Goal: Task Accomplishment & Management: Use online tool/utility

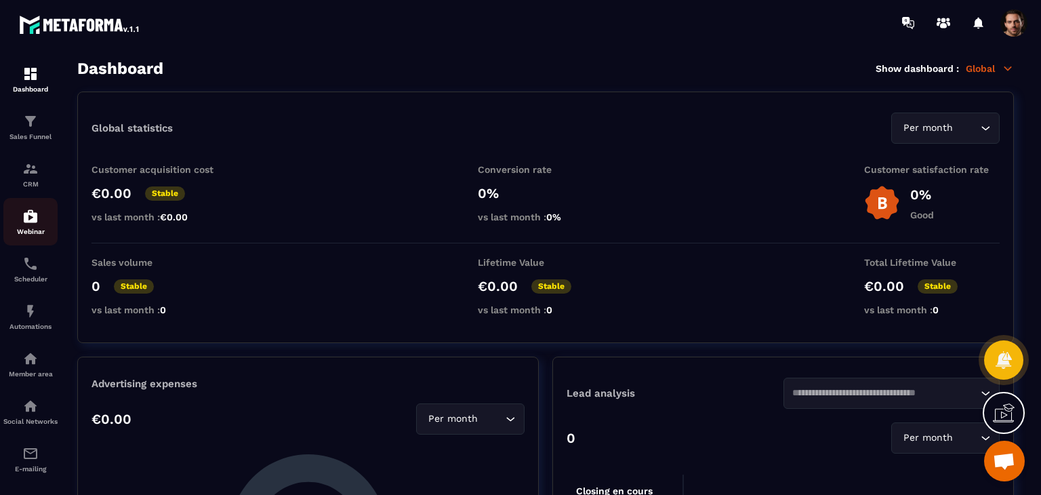
click at [30, 232] on p "Webinar" at bounding box center [30, 231] width 54 height 7
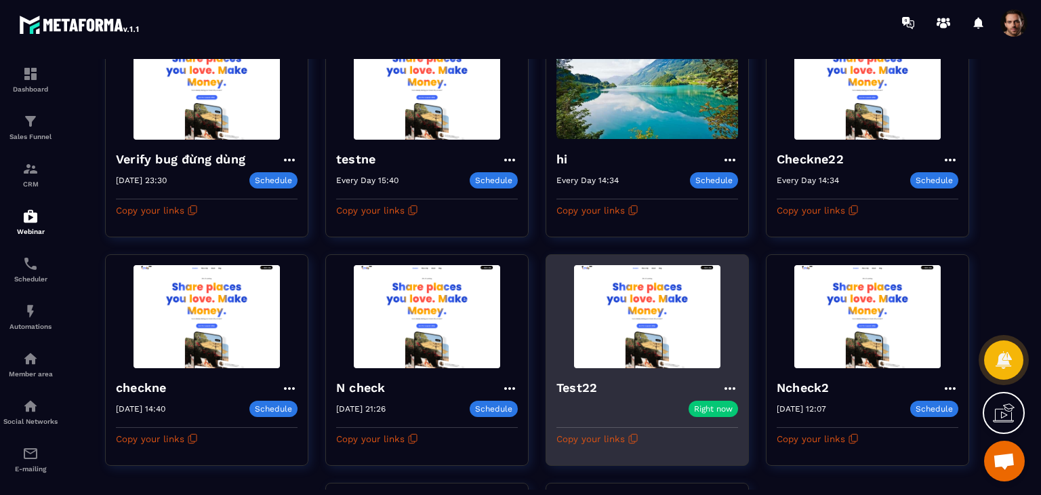
scroll to position [203, 0]
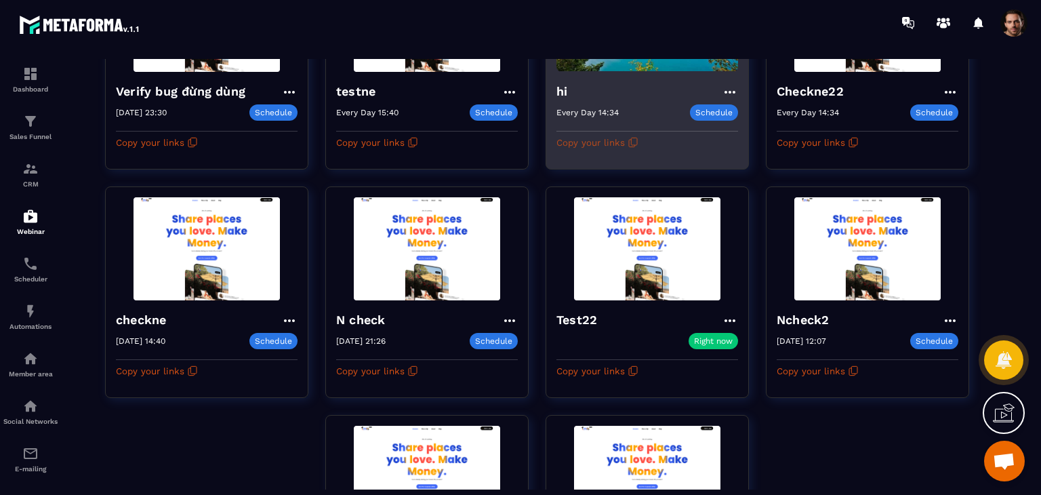
click at [635, 137] on icon "button" at bounding box center [632, 142] width 11 height 11
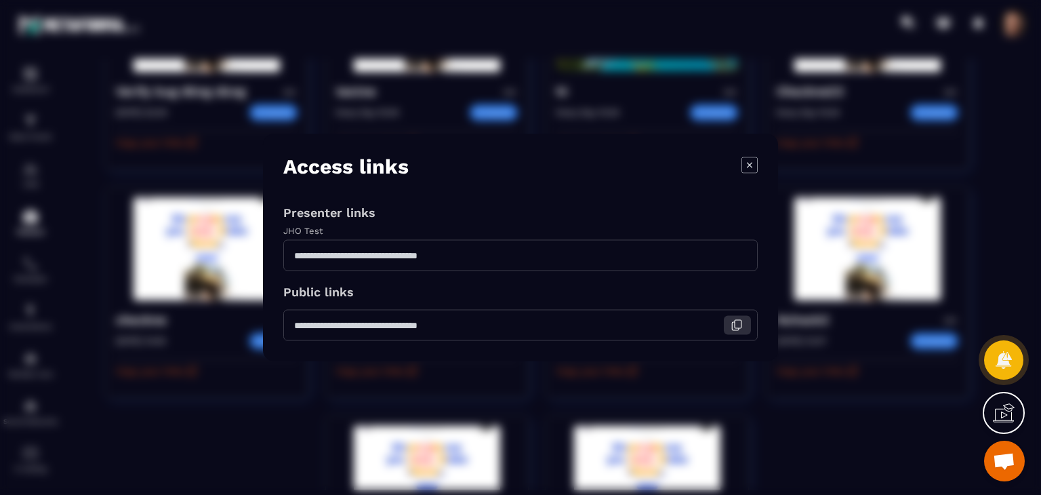
click at [734, 329] on icon "Modal window" at bounding box center [736, 325] width 12 height 12
click at [749, 167] on icon "Modal window" at bounding box center [749, 165] width 16 height 16
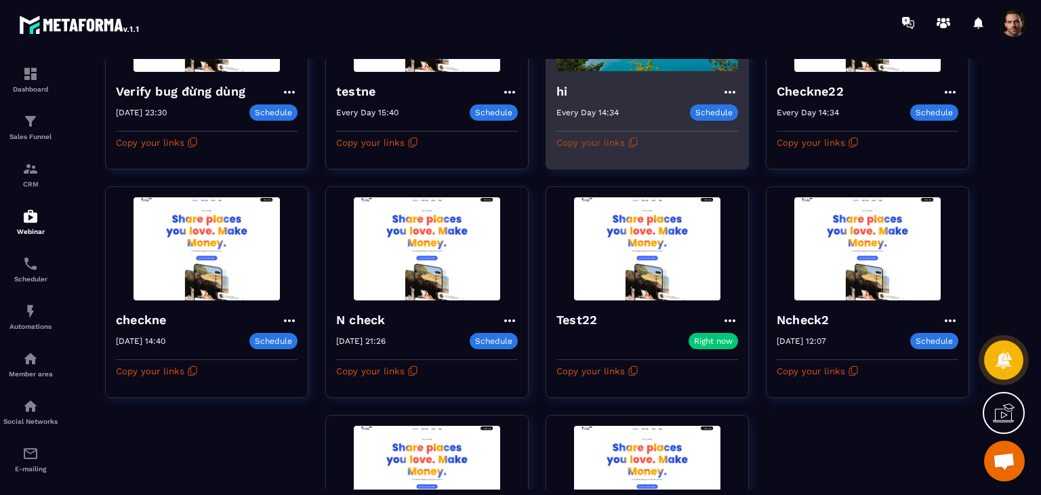
click at [636, 138] on icon "button" at bounding box center [632, 142] width 11 height 11
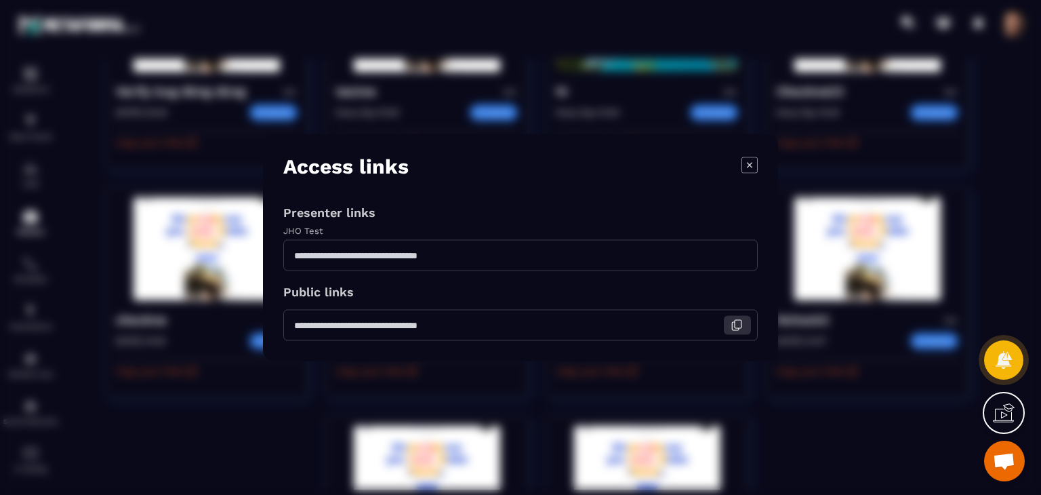
click at [729, 323] on button "Modal window" at bounding box center [737, 325] width 27 height 19
click at [747, 163] on icon "Modal window" at bounding box center [749, 165] width 16 height 16
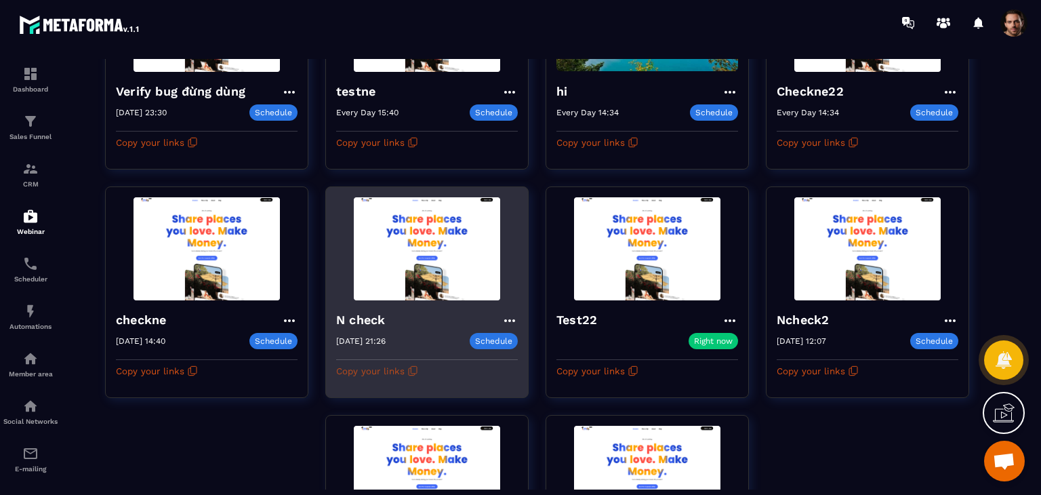
click at [413, 371] on icon "button" at bounding box center [414, 369] width 6 height 7
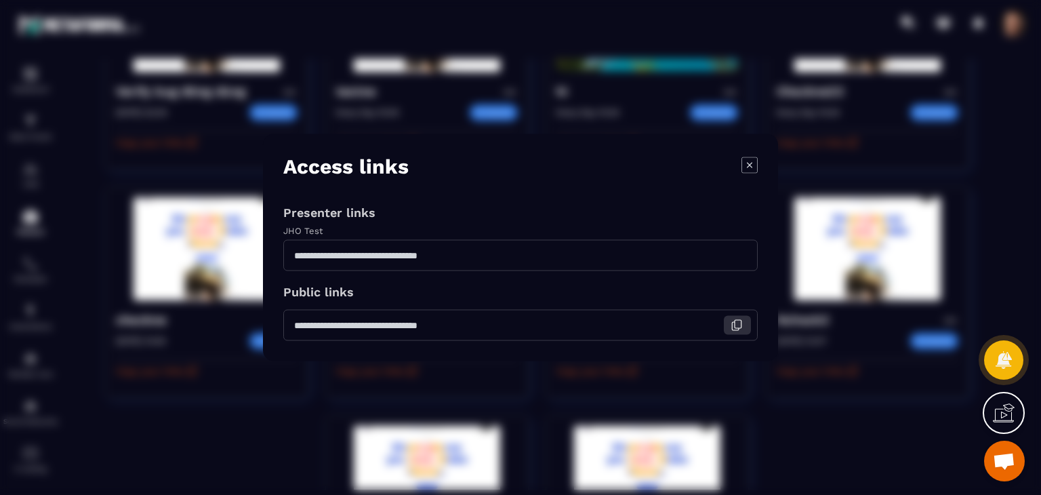
click at [734, 326] on icon "Modal window" at bounding box center [736, 325] width 12 height 12
click at [334, 125] on div "Modal window" at bounding box center [520, 247] width 1041 height 495
click at [750, 161] on icon "Modal window" at bounding box center [749, 165] width 16 height 16
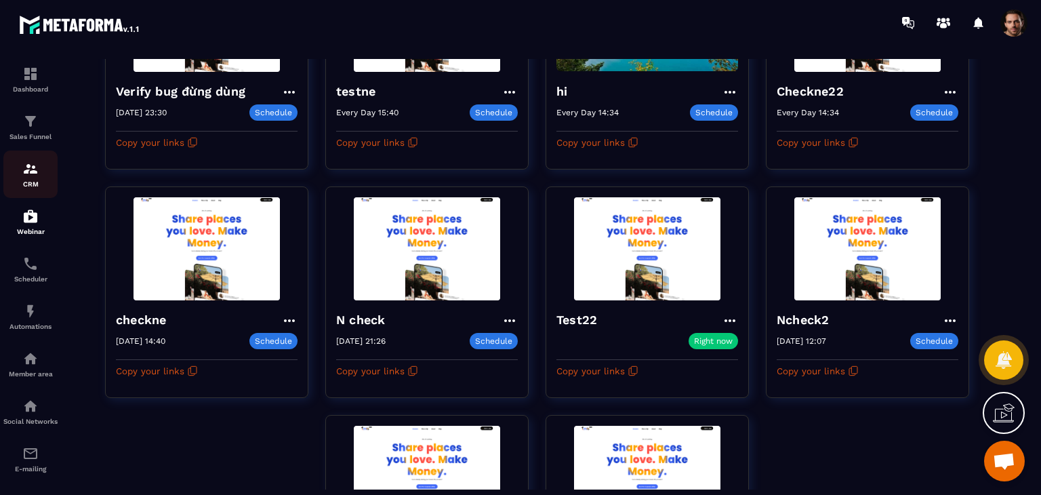
click at [35, 181] on p "CRM" at bounding box center [30, 183] width 54 height 7
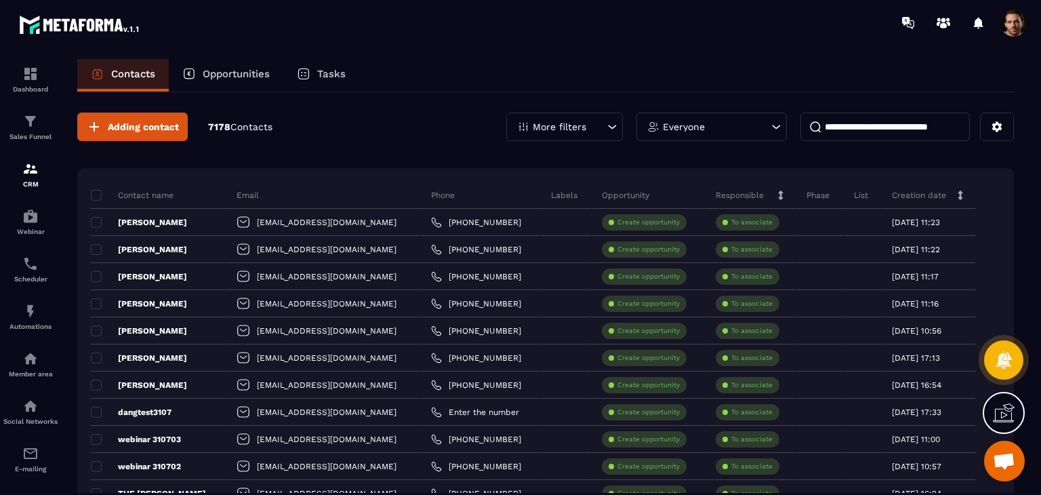
click at [862, 129] on input at bounding box center [884, 126] width 169 height 28
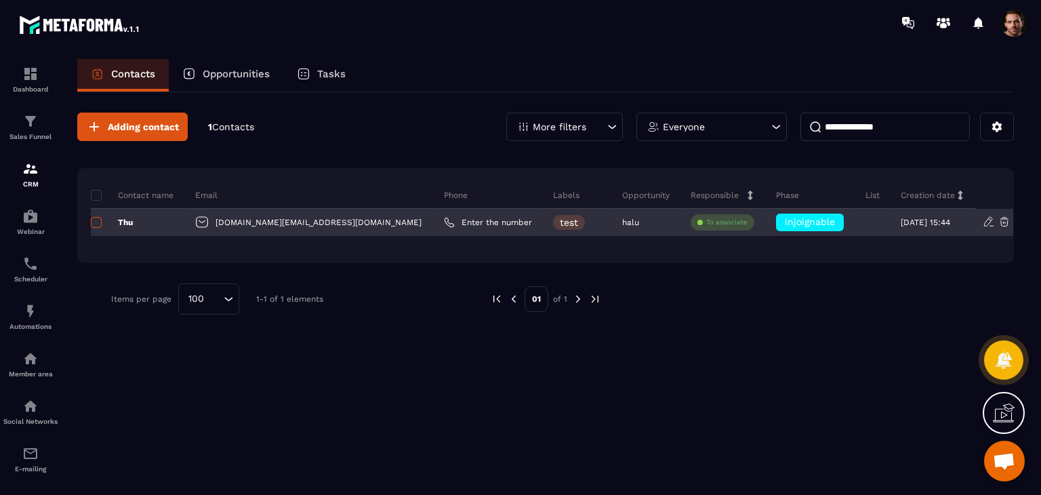
type input "**********"
click at [96, 226] on span at bounding box center [96, 222] width 11 height 11
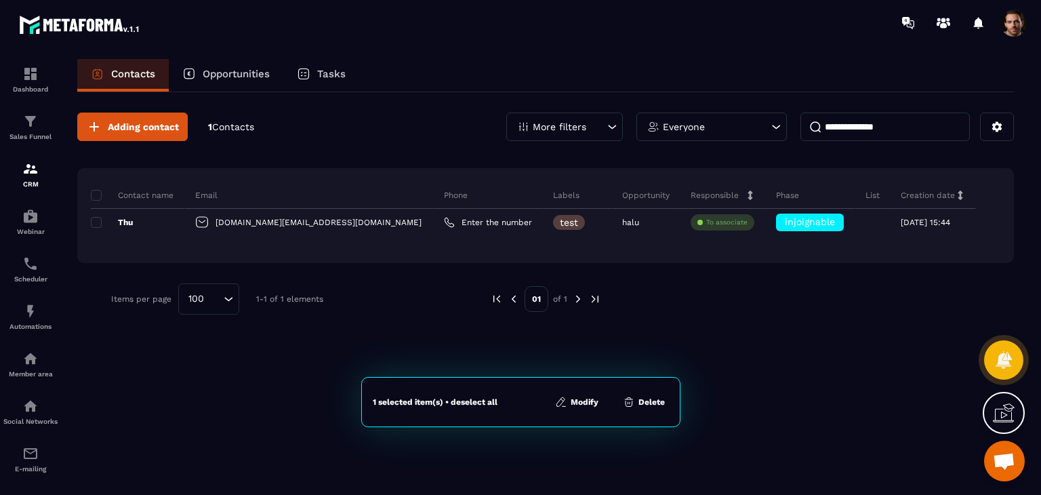
click at [654, 399] on button "Delete" at bounding box center [644, 402] width 50 height 14
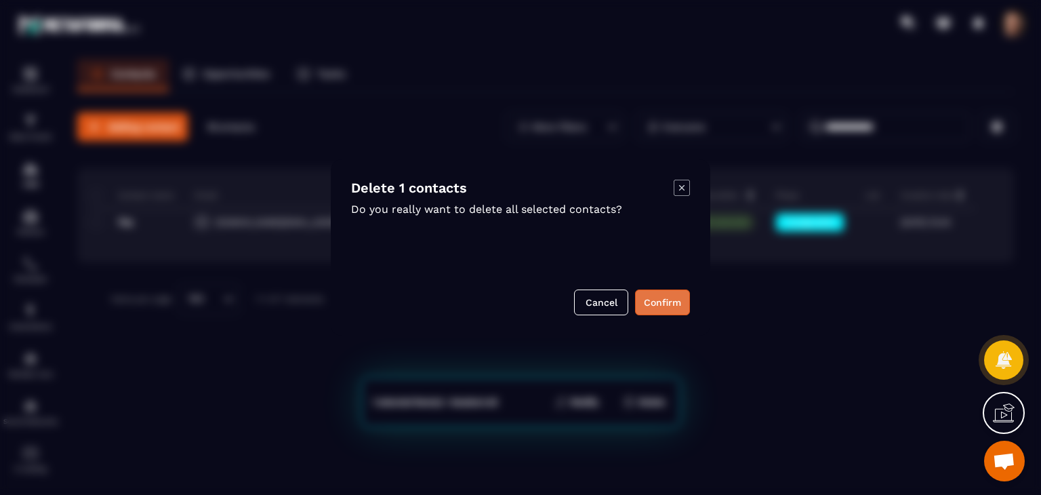
click at [671, 295] on button "Confirm" at bounding box center [662, 302] width 55 height 26
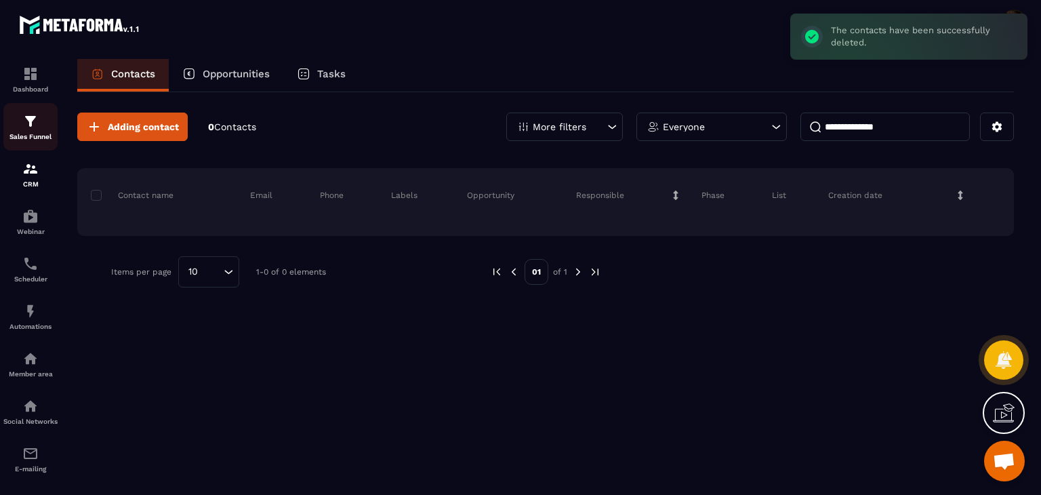
click at [22, 136] on p "Sales Funnel" at bounding box center [30, 136] width 54 height 7
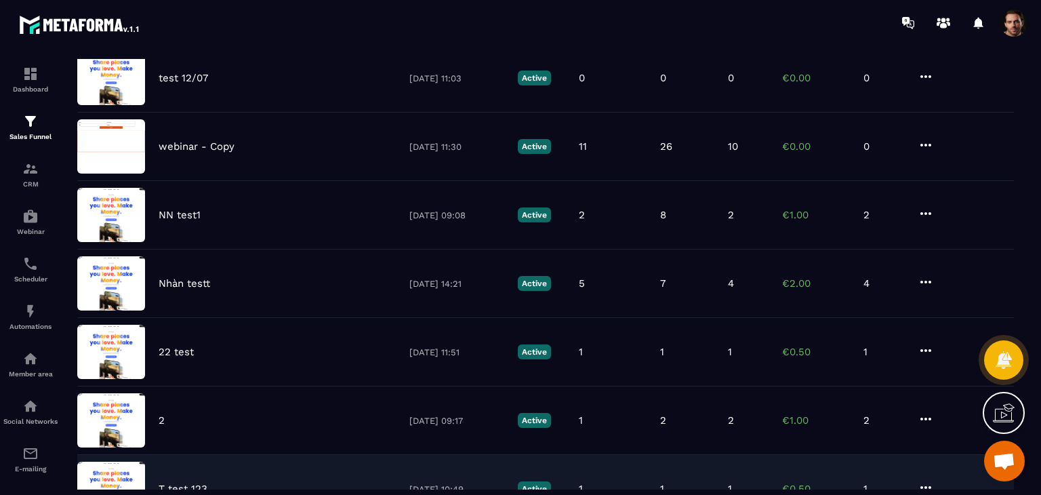
scroll to position [458, 0]
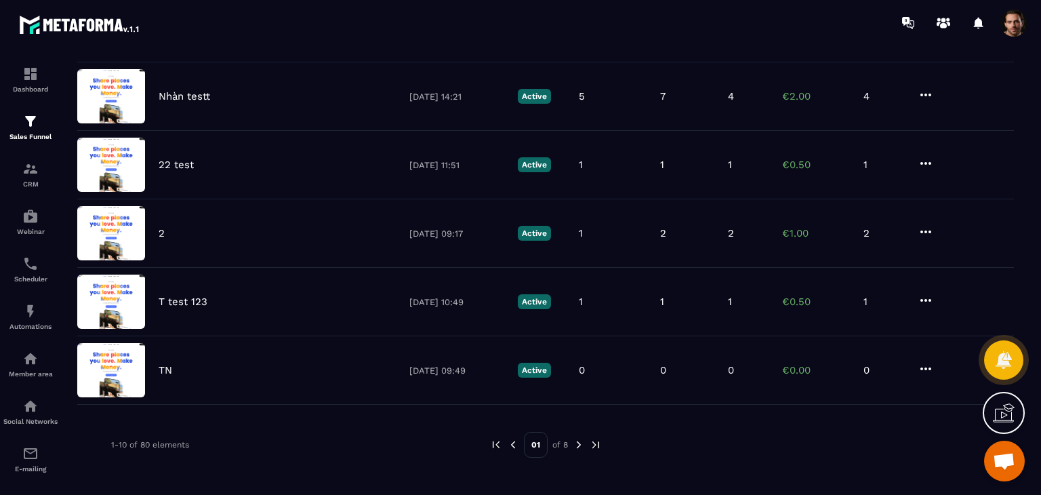
click at [573, 442] on img at bounding box center [579, 444] width 12 height 12
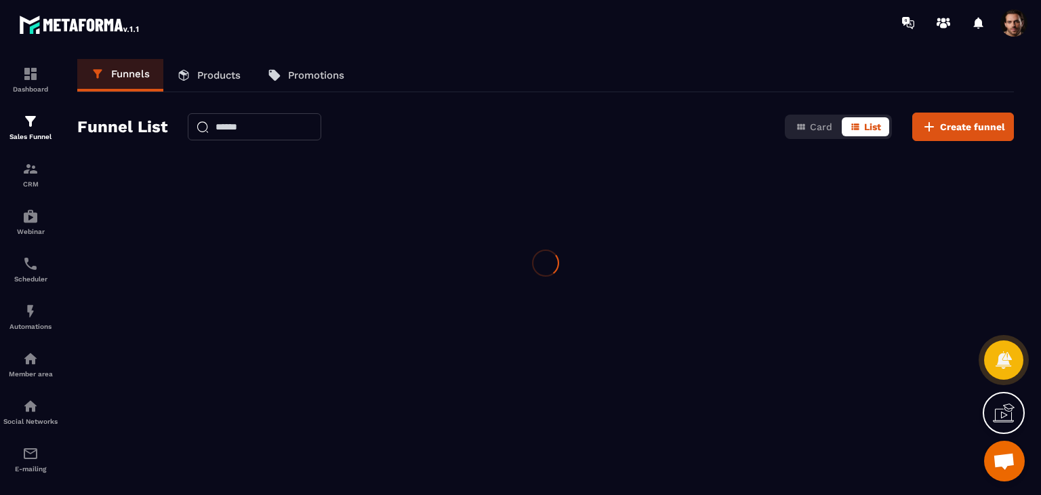
scroll to position [0, 0]
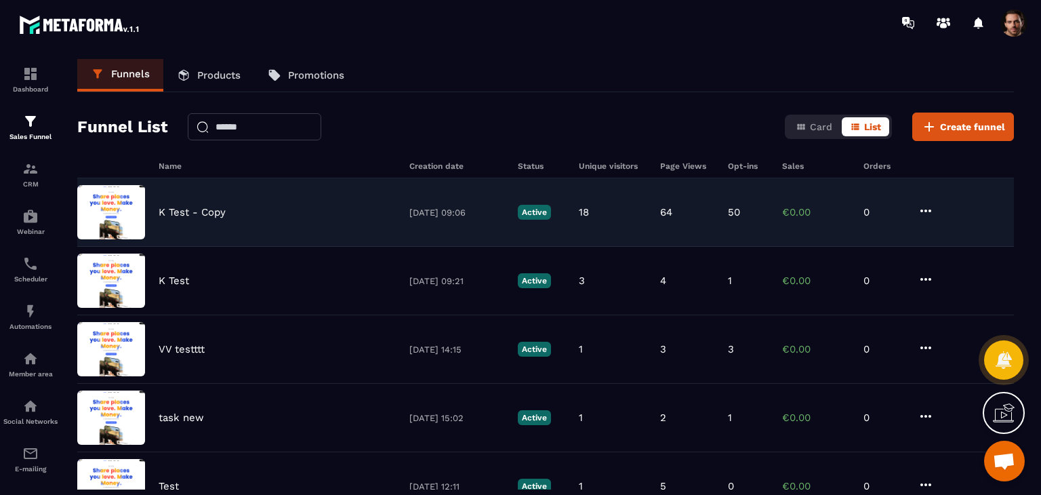
click at [531, 247] on div "K Test - Copy 12/05/2025 09:06 Active 18 64 50 €0.00 0" at bounding box center [545, 281] width 936 height 68
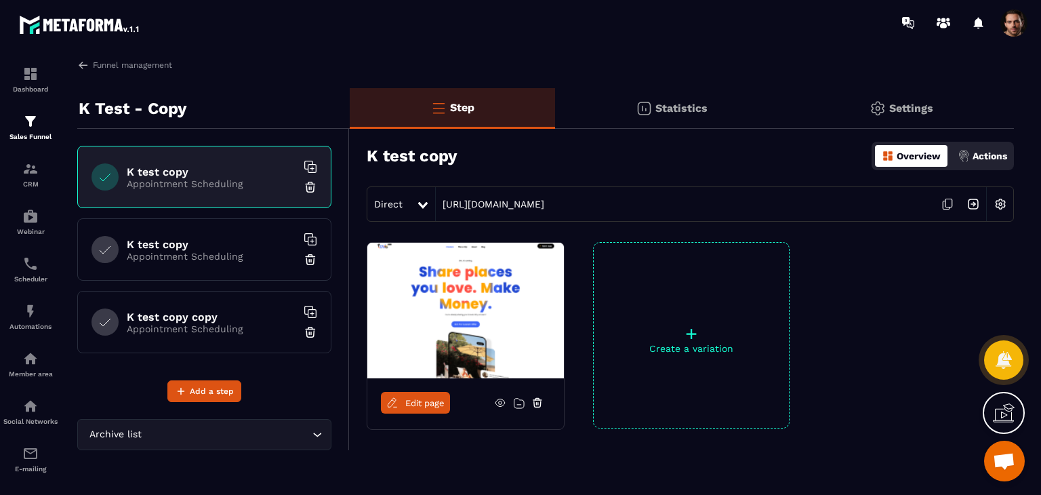
click at [976, 171] on div "K test copy Overview Actions" at bounding box center [690, 155] width 647 height 47
click at [982, 165] on div "Actions" at bounding box center [982, 156] width 56 height 22
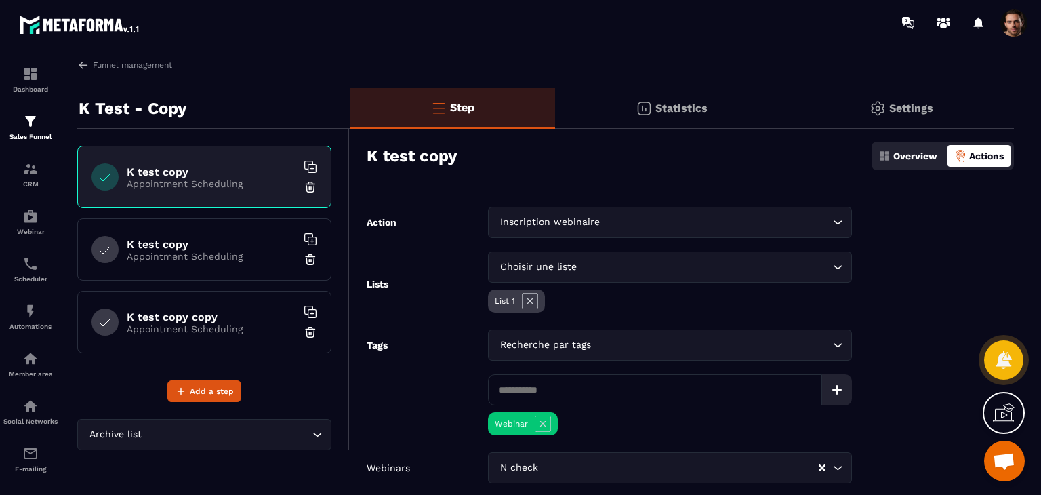
click at [911, 157] on p "Overview" at bounding box center [915, 155] width 44 height 11
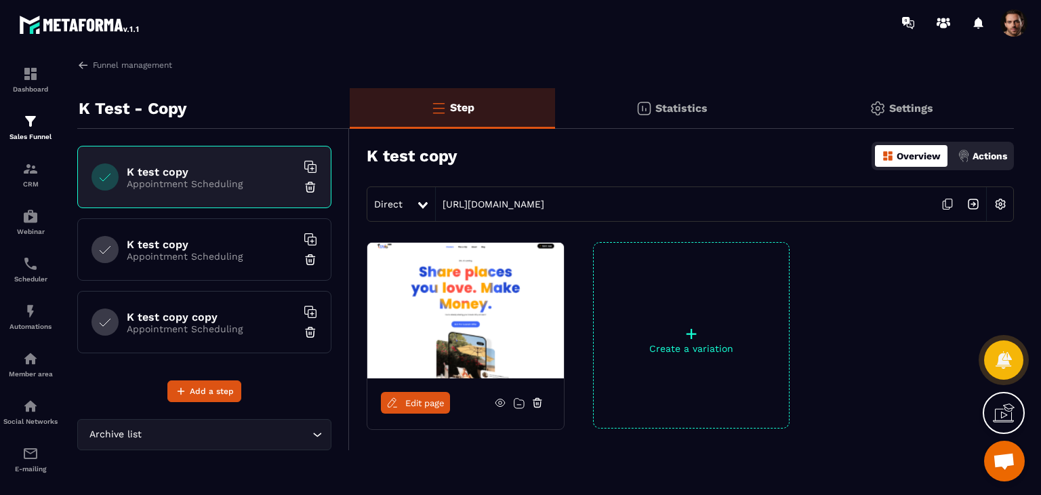
click at [972, 199] on img at bounding box center [973, 204] width 26 height 26
click at [33, 245] on link "Webinar" at bounding box center [30, 221] width 54 height 47
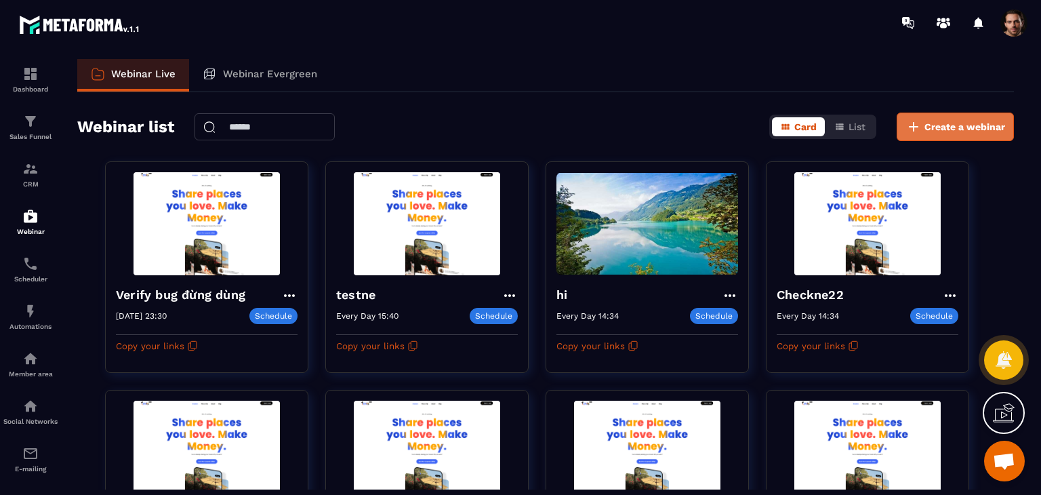
click at [942, 131] on span "Create a webinar" at bounding box center [964, 127] width 81 height 14
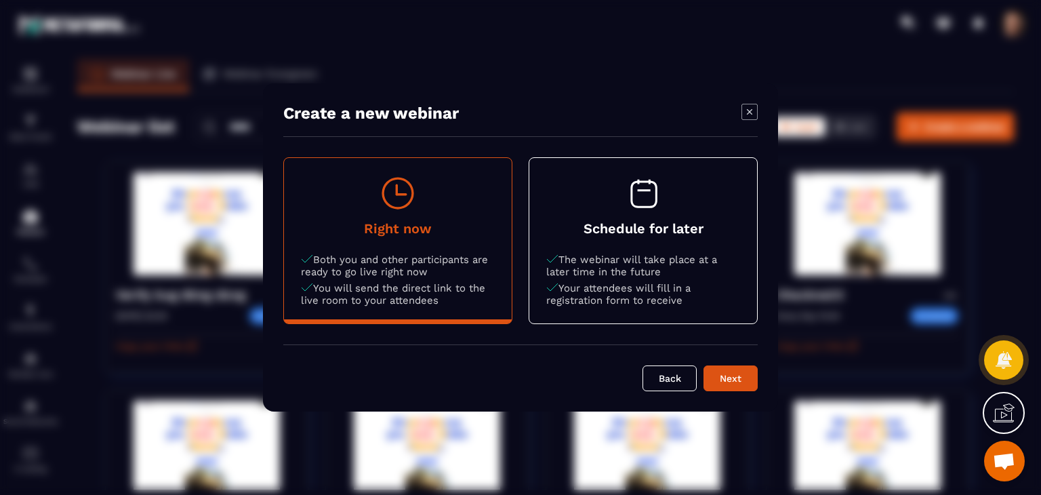
drag, startPoint x: 583, startPoint y: 248, endPoint x: 706, endPoint y: 338, distance: 152.2
click at [587, 249] on button "Schedule for later The webinar will take place at a later time in the future Yo…" at bounding box center [643, 240] width 228 height 165
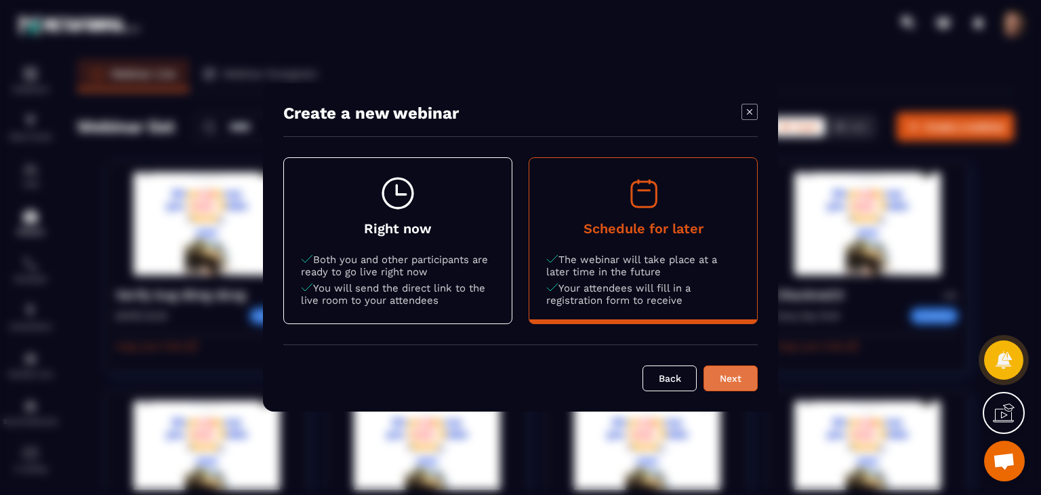
click at [733, 378] on div "Next" at bounding box center [730, 378] width 37 height 14
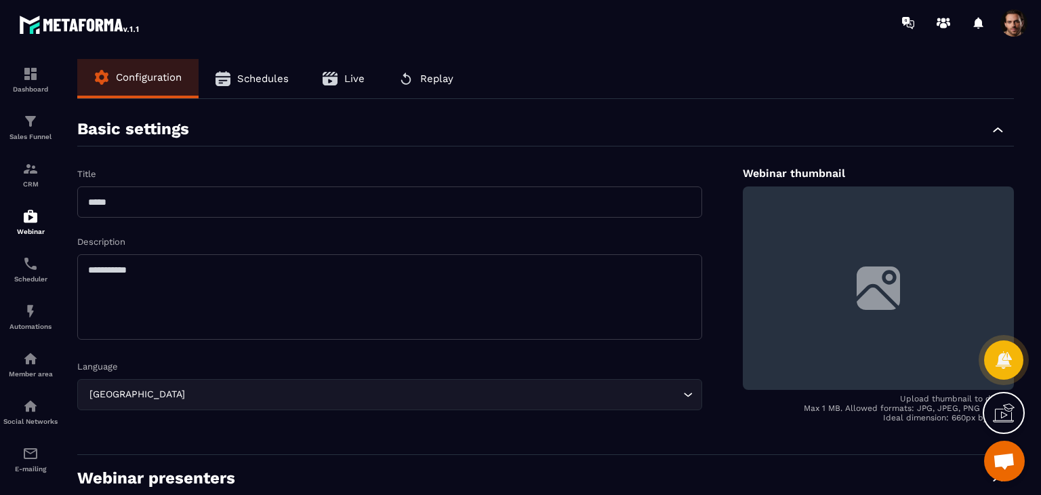
click at [323, 192] on input "text" at bounding box center [389, 201] width 625 height 31
click at [323, 192] on input "**********" at bounding box center [389, 201] width 625 height 31
type input "**********"
click at [292, 262] on textarea at bounding box center [389, 296] width 625 height 85
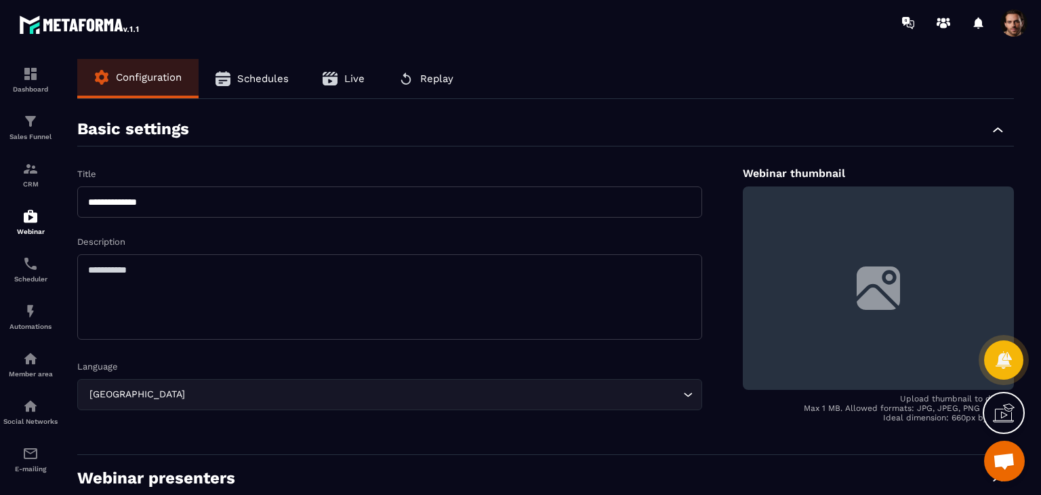
paste textarea "**********"
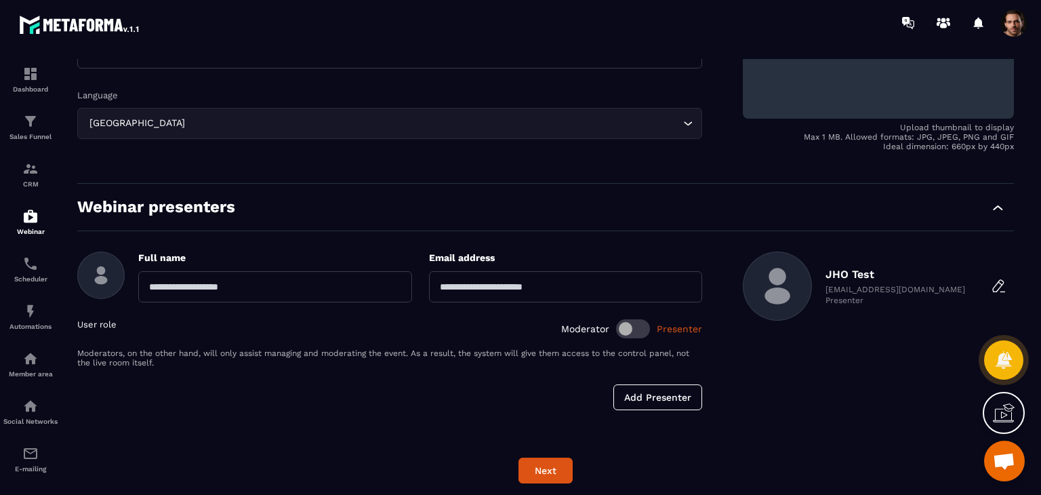
type textarea "**********"
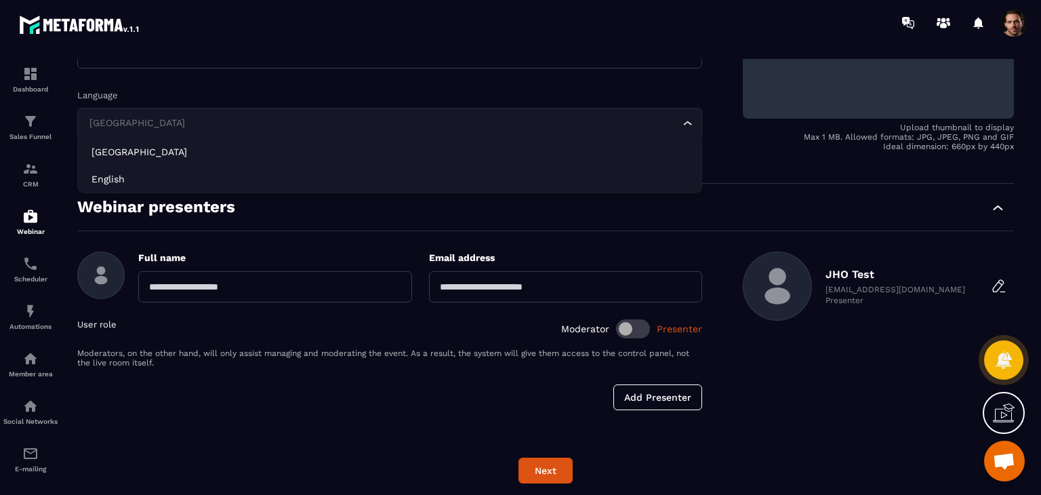
click at [176, 116] on input "Search for option" at bounding box center [383, 123] width 594 height 15
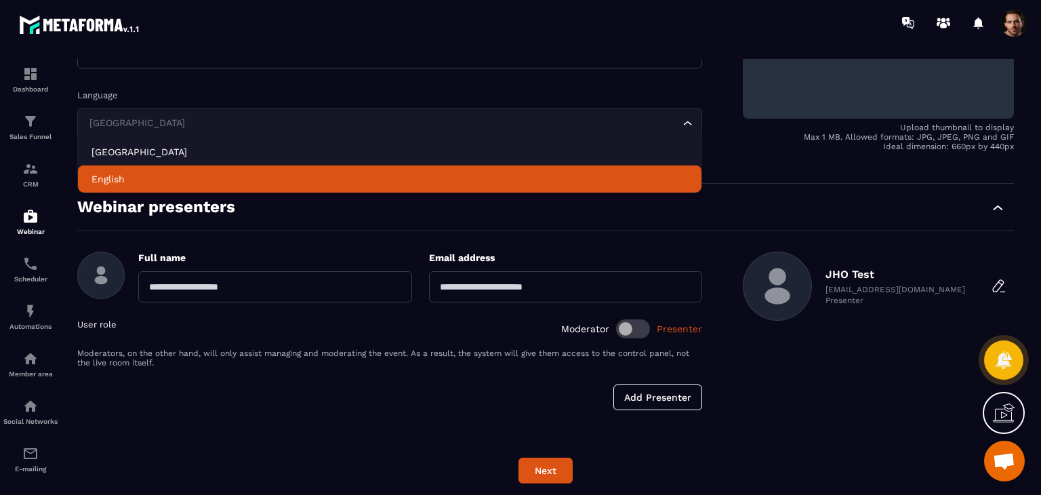
click at [207, 173] on p "English" at bounding box center [389, 179] width 596 height 14
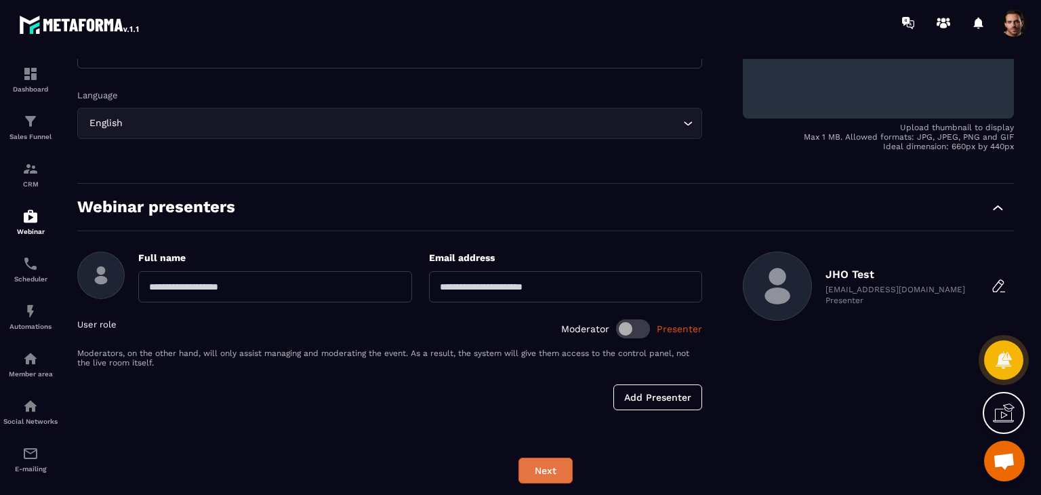
click at [553, 472] on button "Next" at bounding box center [545, 470] width 54 height 26
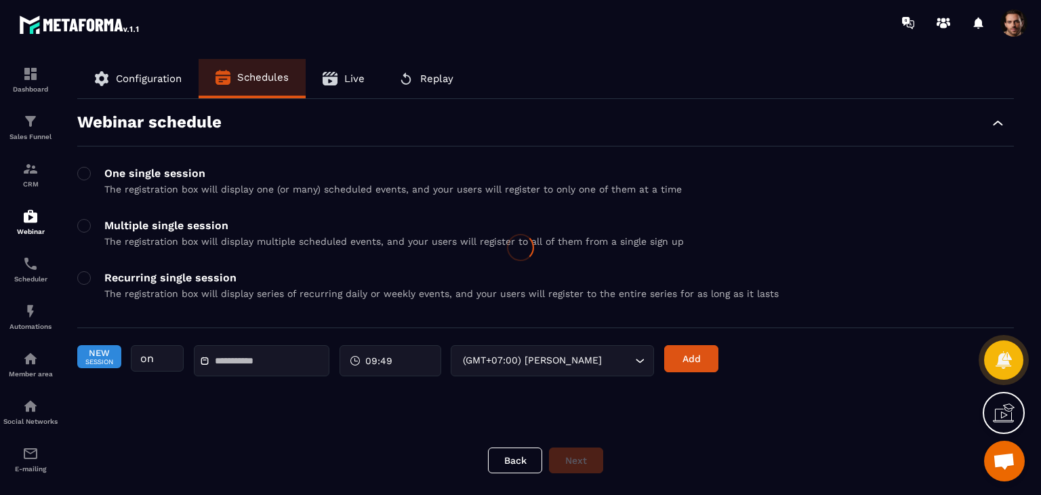
click at [257, 360] on div at bounding box center [520, 247] width 1041 height 495
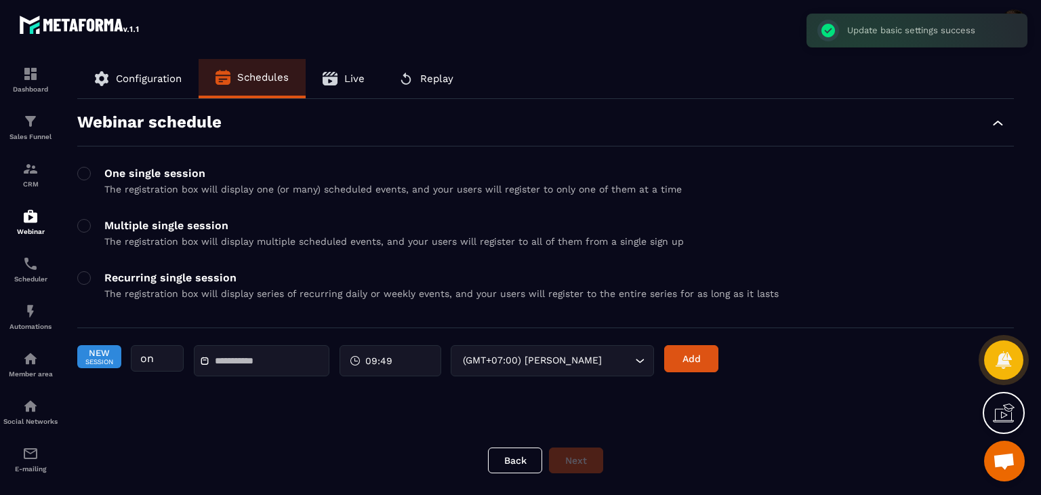
click at [268, 370] on div at bounding box center [262, 360] width 136 height 31
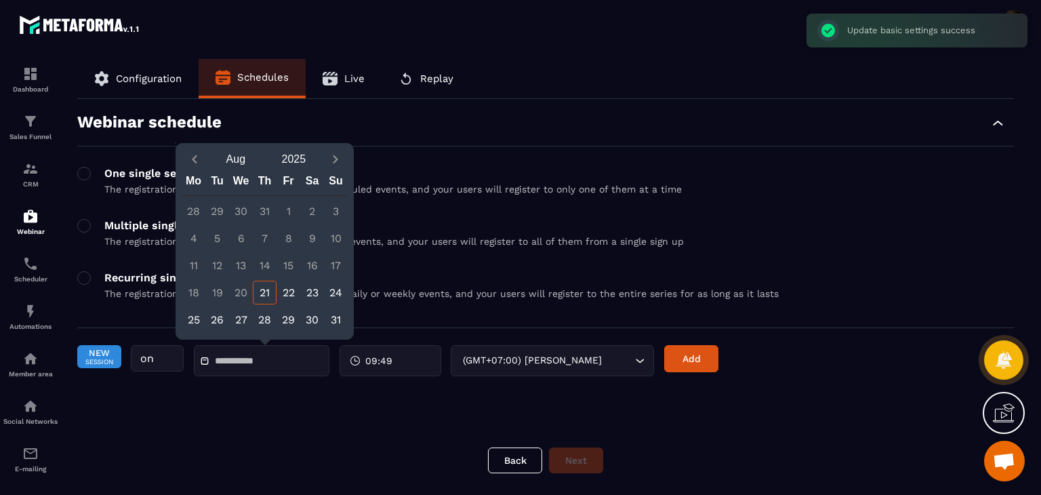
click at [266, 364] on input "text" at bounding box center [262, 361] width 95 height 10
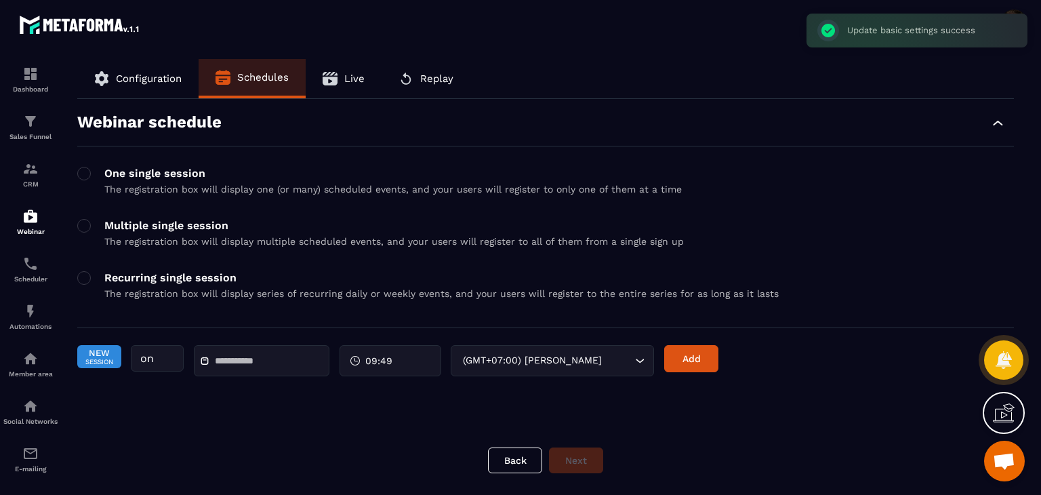
click at [257, 362] on input "text" at bounding box center [262, 361] width 95 height 10
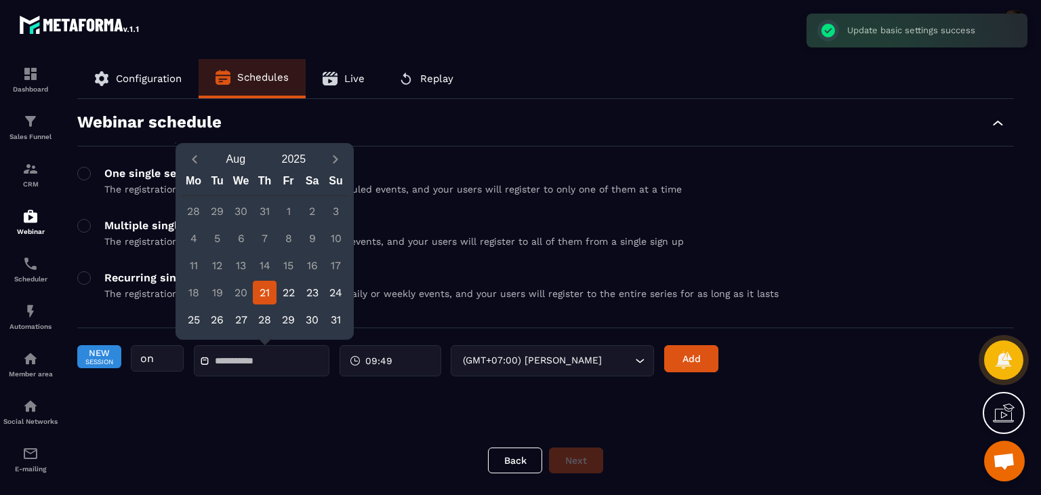
drag, startPoint x: 264, startPoint y: 294, endPoint x: 520, endPoint y: 367, distance: 265.5
click at [265, 294] on div "21" at bounding box center [265, 293] width 24 height 24
type input "**********"
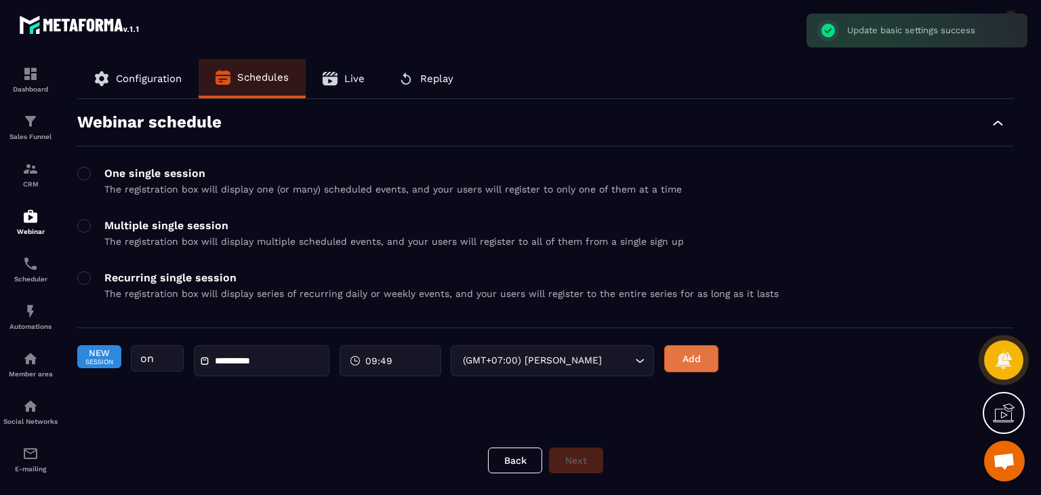
click at [682, 360] on button "Add" at bounding box center [691, 358] width 54 height 27
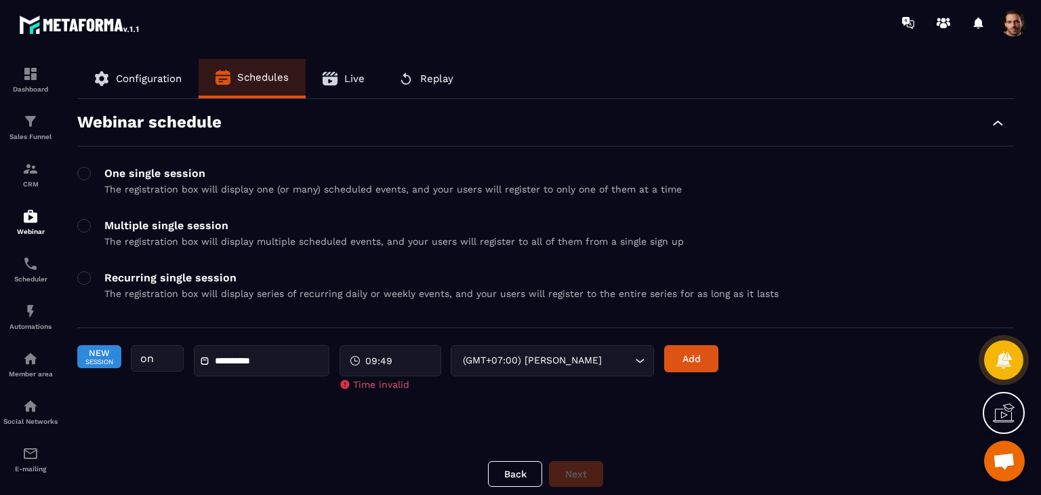
click at [398, 360] on div "09:49" at bounding box center [390, 360] width 102 height 31
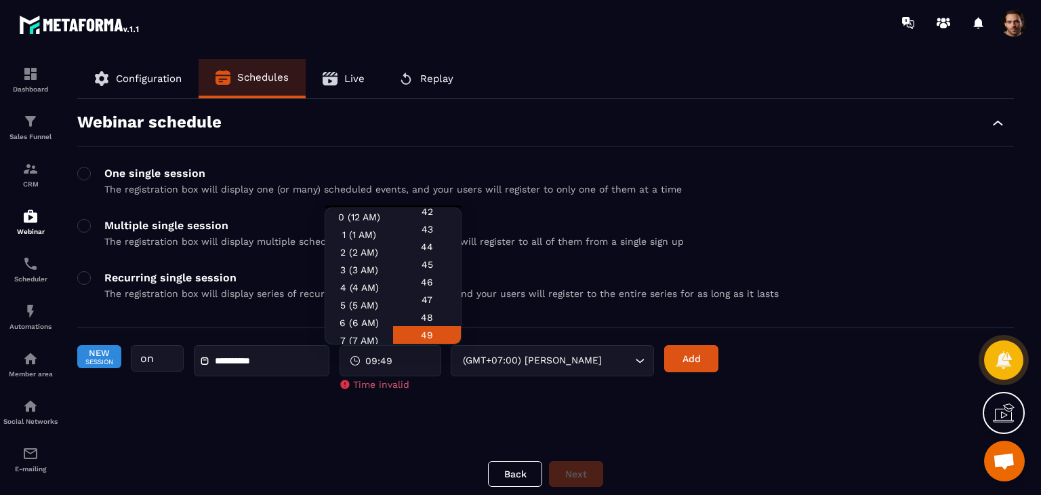
scroll to position [813, 0]
click at [423, 293] on div "50" at bounding box center [427, 302] width 68 height 18
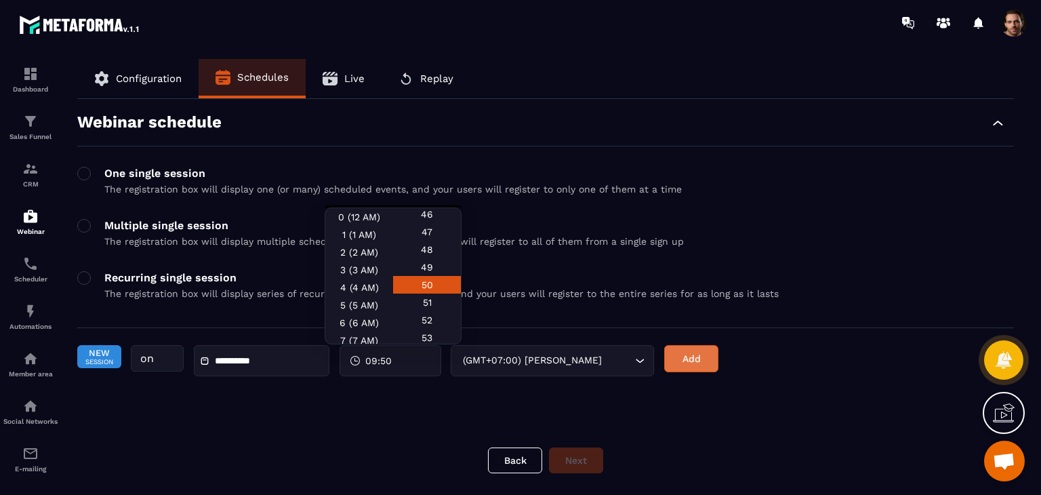
click at [682, 367] on button "Add" at bounding box center [691, 358] width 54 height 27
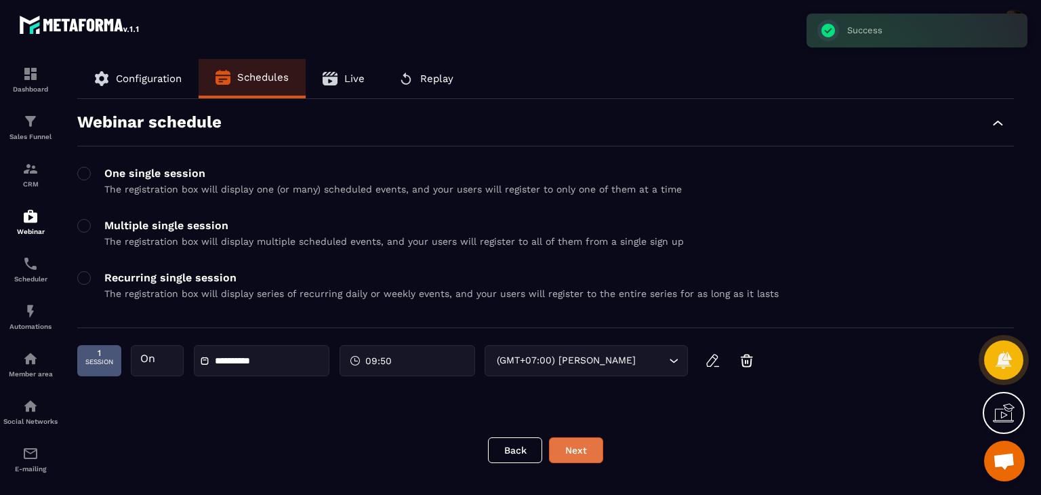
click at [588, 453] on button "Next" at bounding box center [576, 450] width 54 height 26
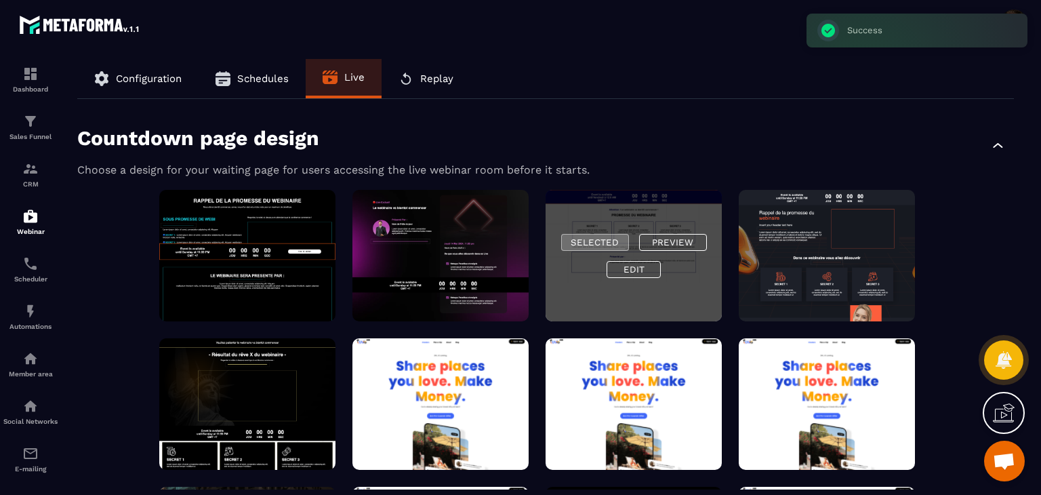
click at [612, 238] on button "Selected" at bounding box center [595, 242] width 68 height 17
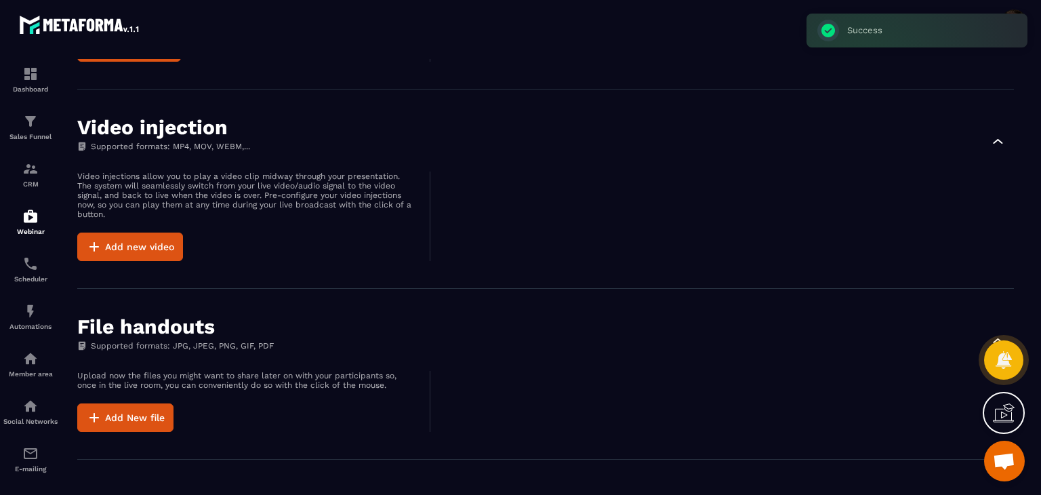
scroll to position [1443, 0]
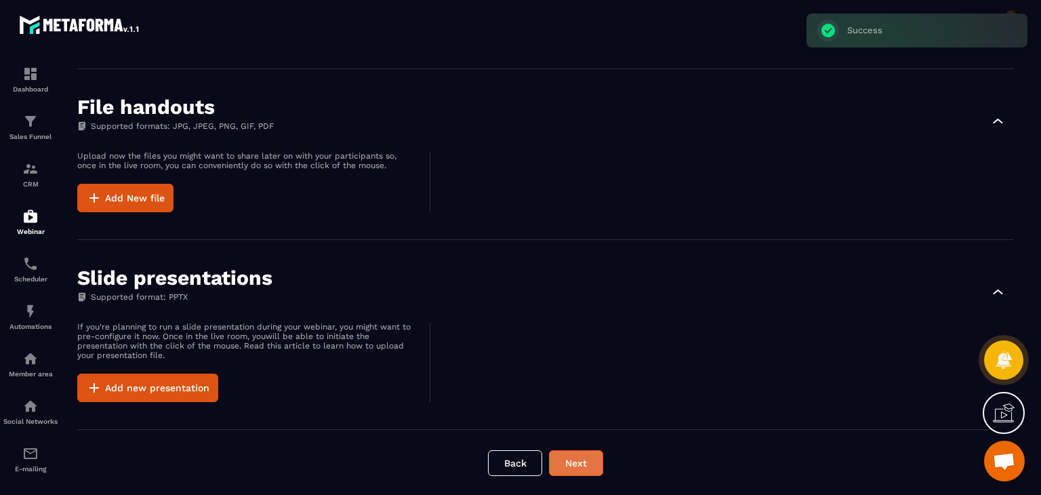
click at [573, 468] on button "Next" at bounding box center [576, 463] width 54 height 26
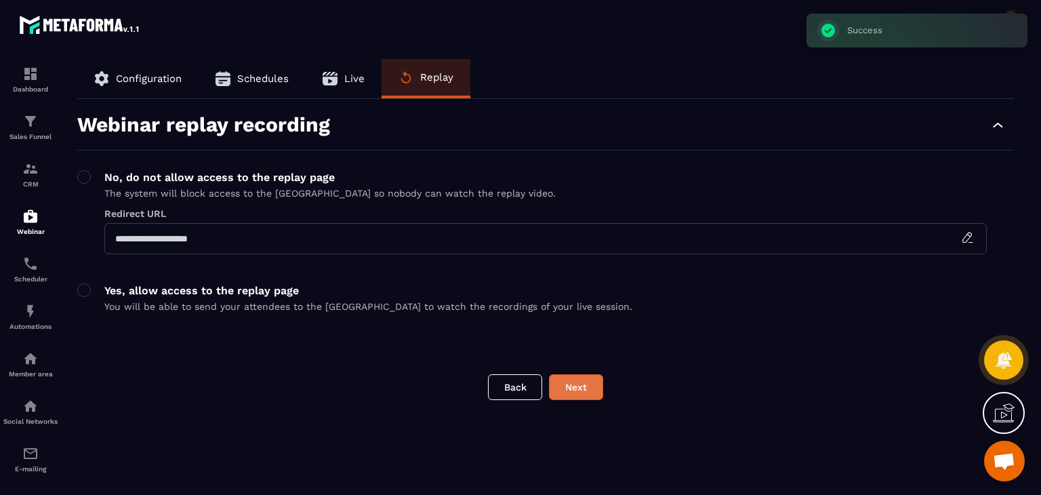
scroll to position [0, 0]
click at [577, 378] on button "Next" at bounding box center [576, 387] width 54 height 26
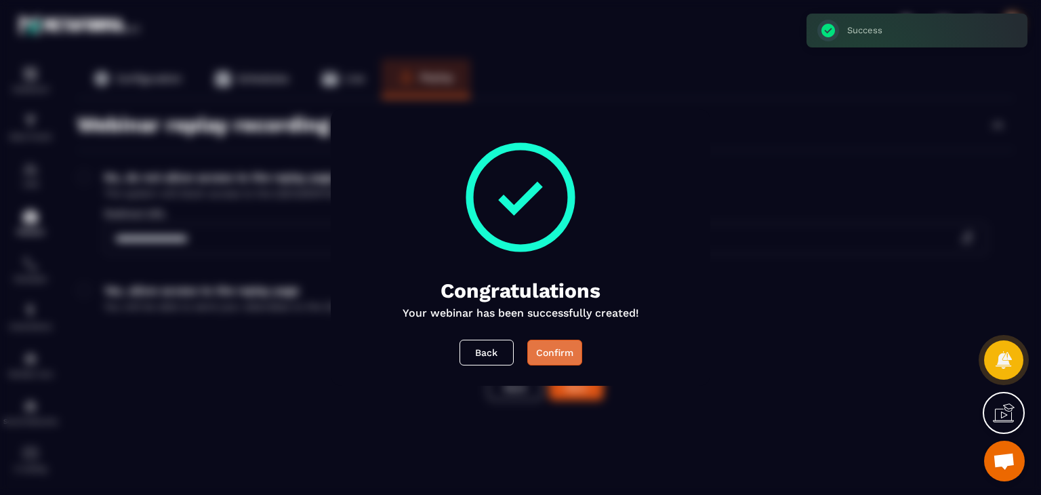
click at [566, 351] on div "Confirm" at bounding box center [554, 353] width 37 height 14
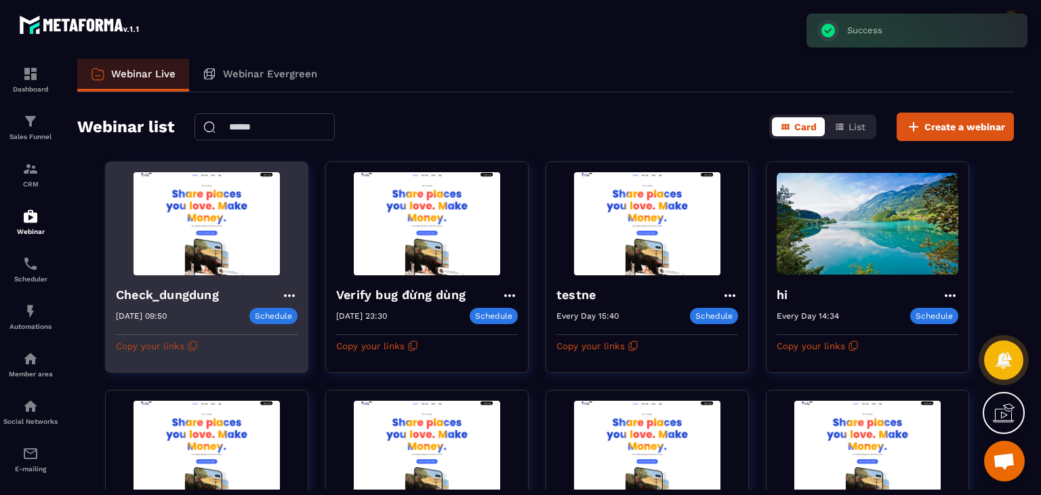
click at [198, 345] on icon "button" at bounding box center [192, 345] width 11 height 11
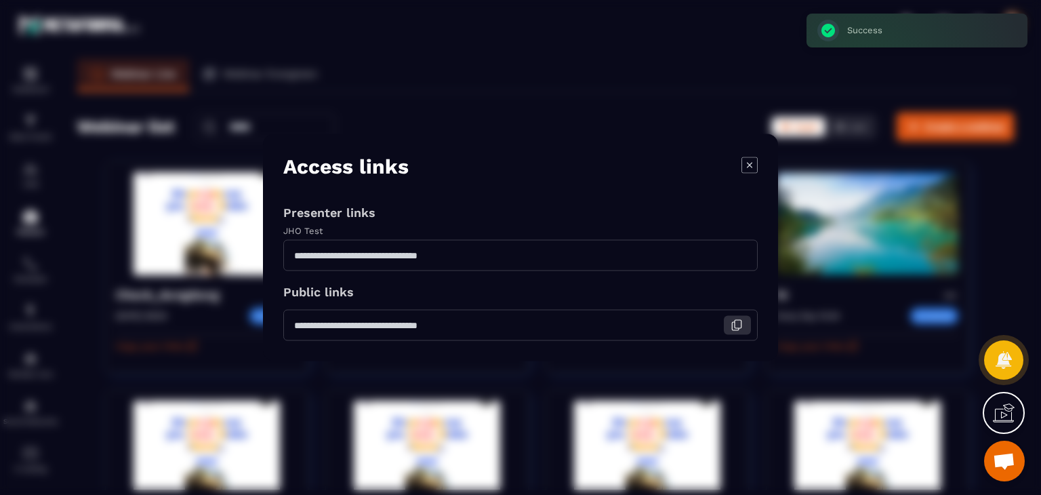
click at [732, 330] on icon "Modal window" at bounding box center [736, 325] width 12 height 12
click at [748, 163] on icon "Modal window" at bounding box center [749, 165] width 16 height 16
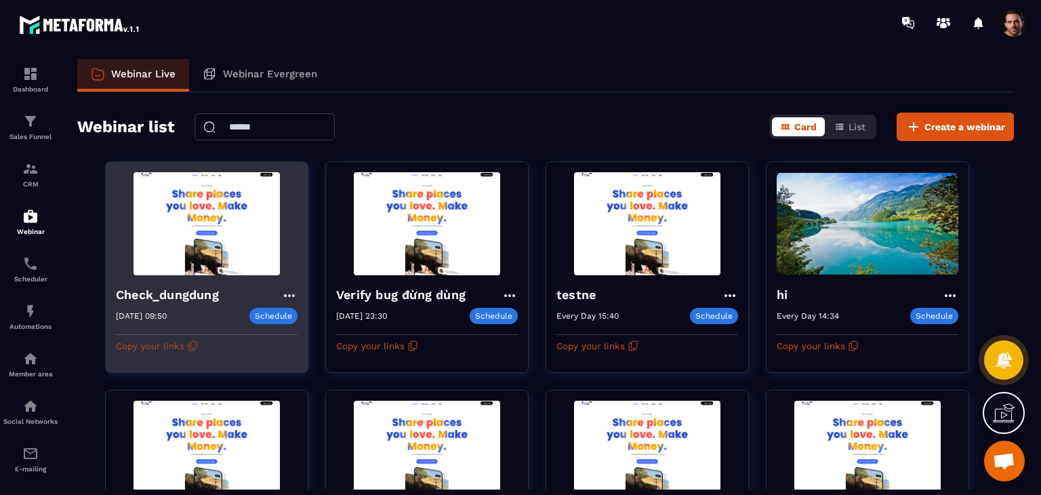
click at [192, 344] on icon "button" at bounding box center [193, 344] width 6 height 7
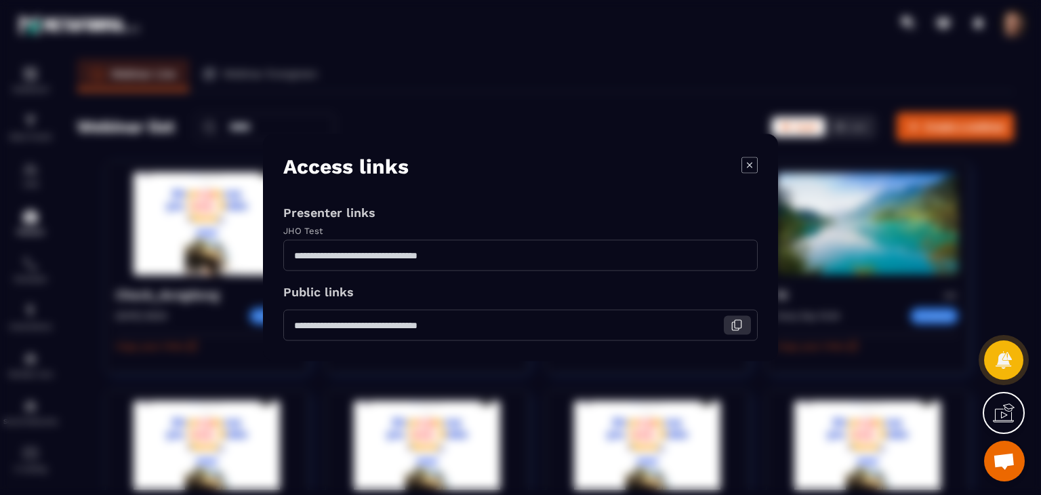
click at [739, 327] on icon "Modal window" at bounding box center [737, 324] width 7 height 8
click at [753, 164] on icon "Modal window" at bounding box center [749, 165] width 16 height 16
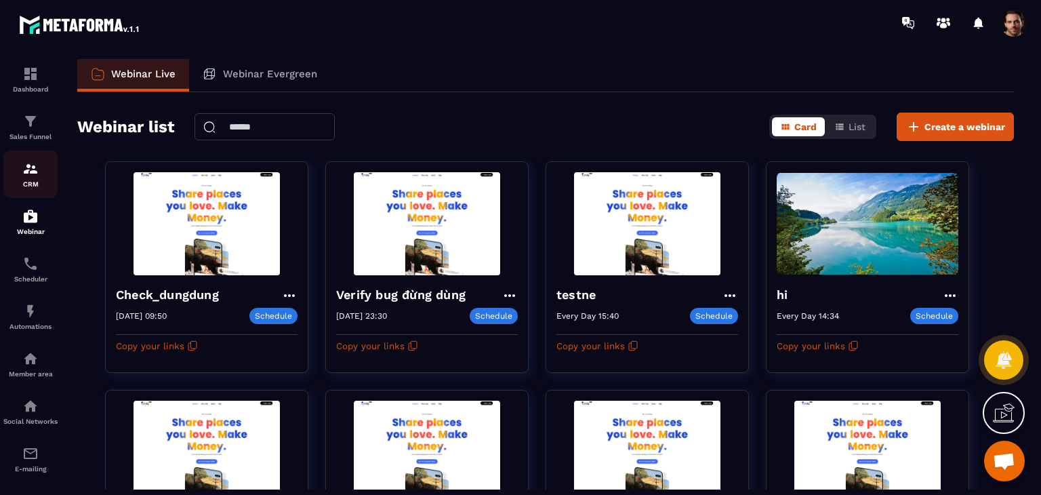
click at [39, 171] on div "CRM" at bounding box center [30, 174] width 54 height 27
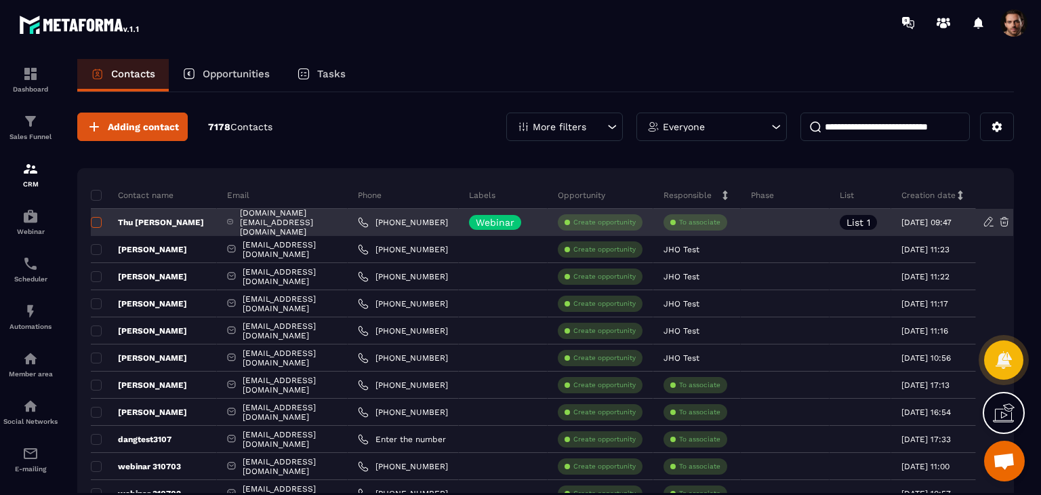
click at [95, 223] on span at bounding box center [96, 222] width 11 height 11
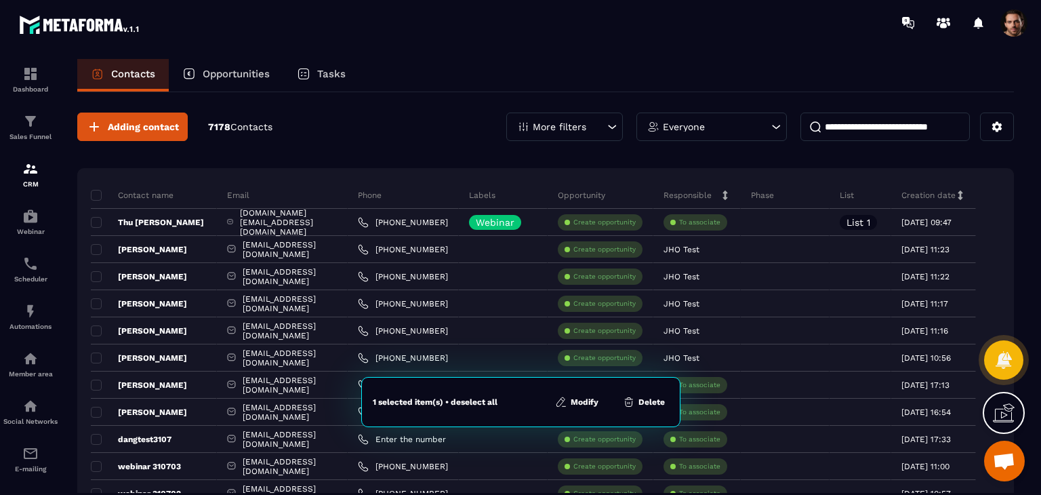
click at [644, 402] on button "Delete" at bounding box center [644, 402] width 50 height 14
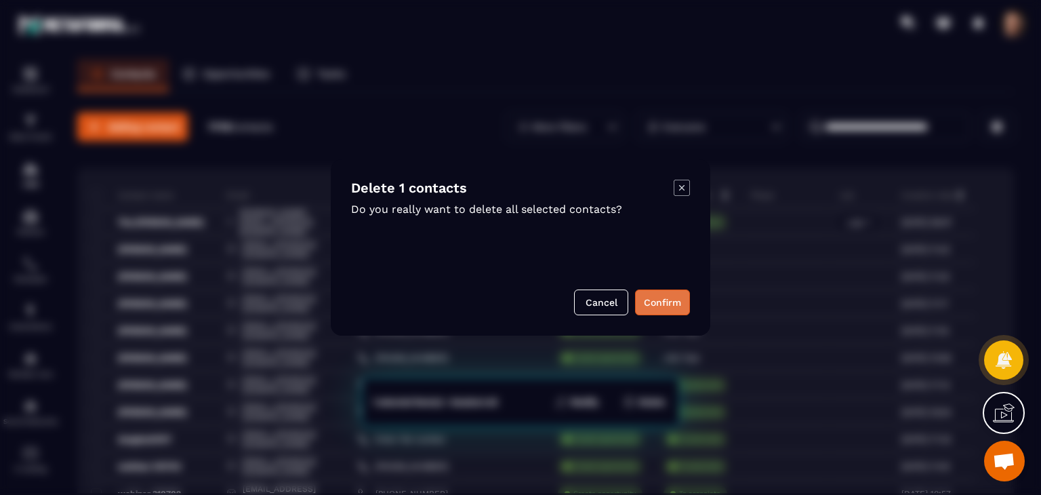
click at [659, 293] on button "Confirm" at bounding box center [662, 302] width 55 height 26
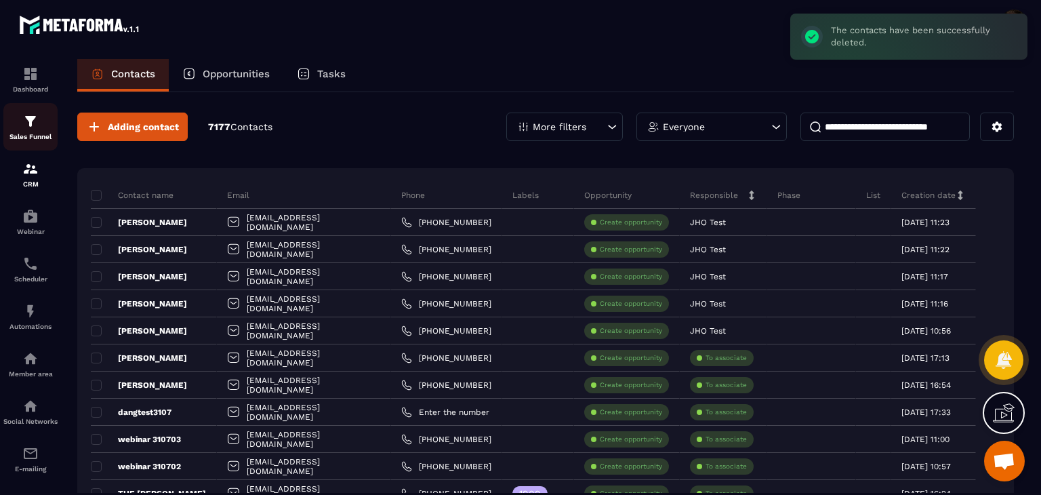
click at [47, 140] on p "Sales Funnel" at bounding box center [30, 136] width 54 height 7
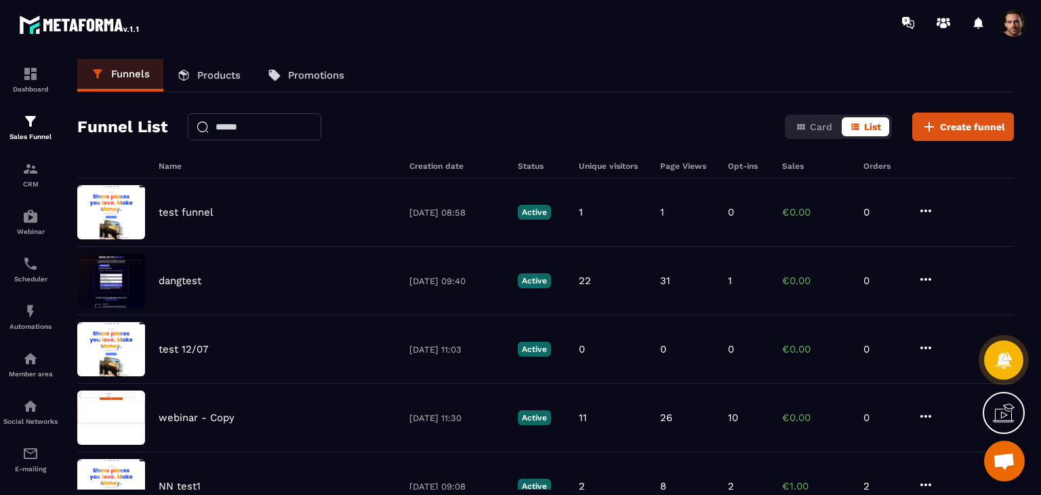
scroll to position [458, 0]
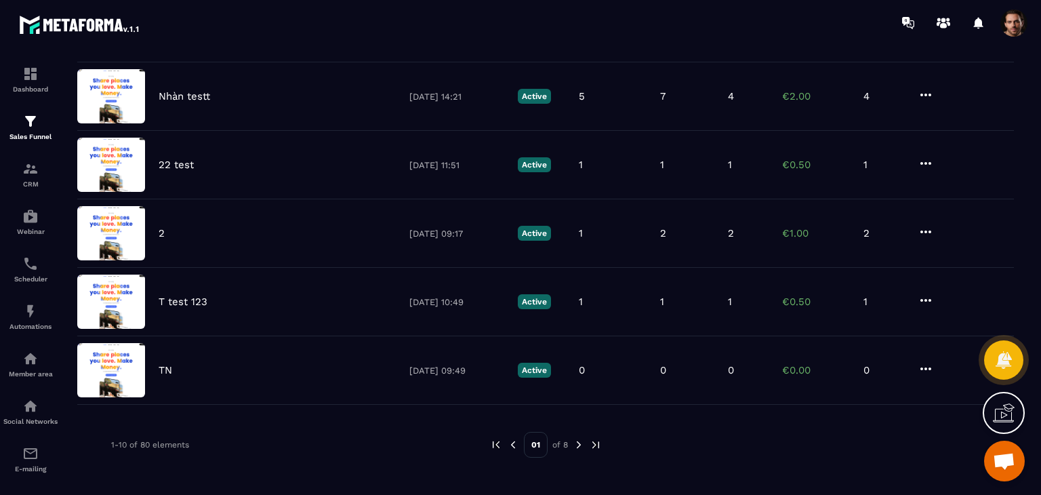
click at [581, 442] on img at bounding box center [579, 444] width 12 height 12
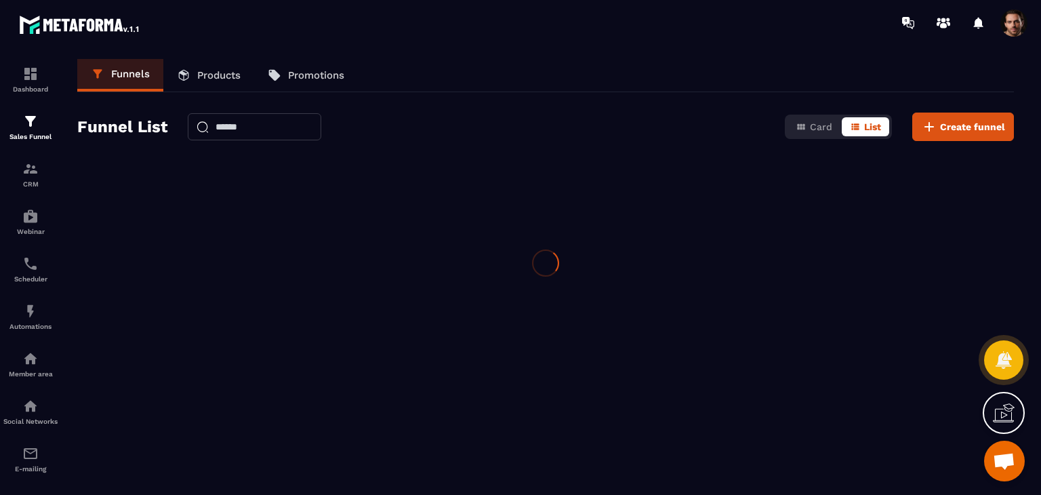
scroll to position [0, 0]
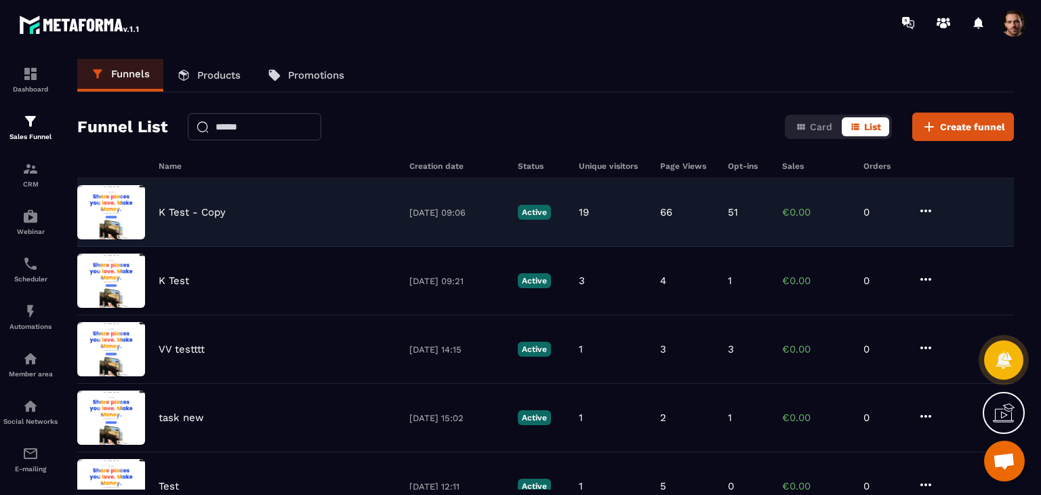
click at [640, 210] on div "19" at bounding box center [613, 212] width 68 height 12
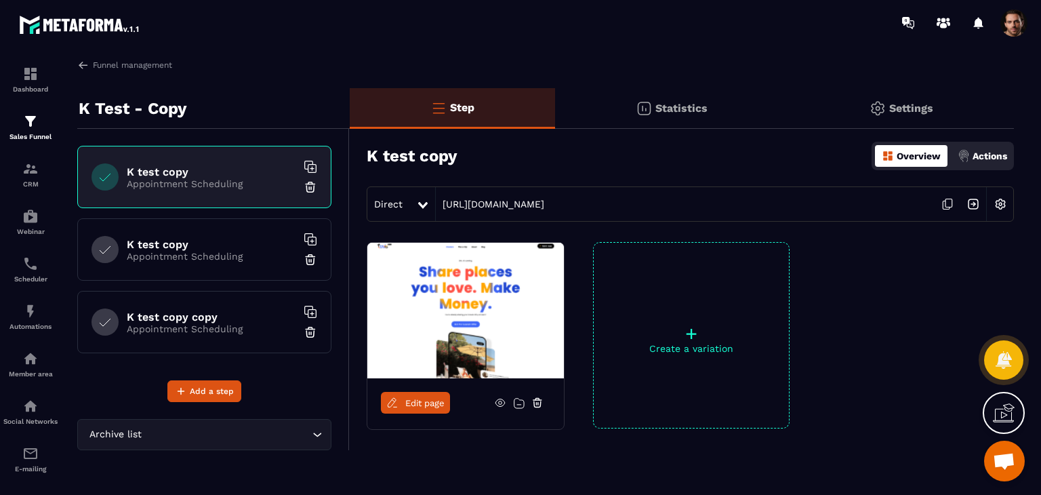
click at [973, 203] on img at bounding box center [973, 204] width 26 height 26
